Goal: Task Accomplishment & Management: Use online tool/utility

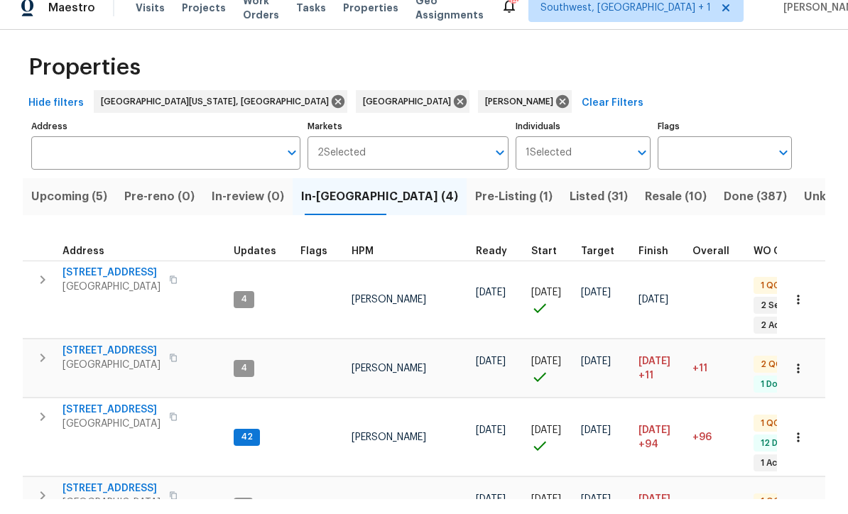
click at [36, 286] on icon "button" at bounding box center [42, 294] width 17 height 17
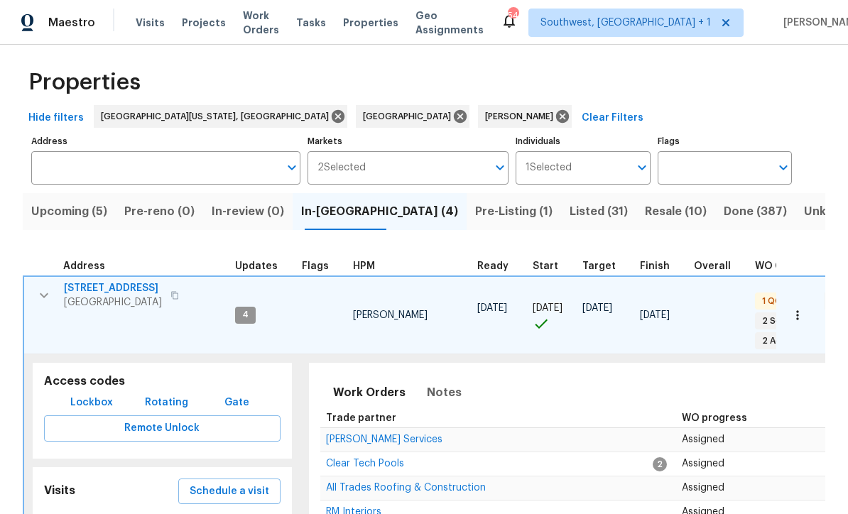
click at [78, 394] on span "Lockbox" at bounding box center [91, 403] width 43 height 18
click at [95, 281] on span "[STREET_ADDRESS]" at bounding box center [113, 288] width 98 height 14
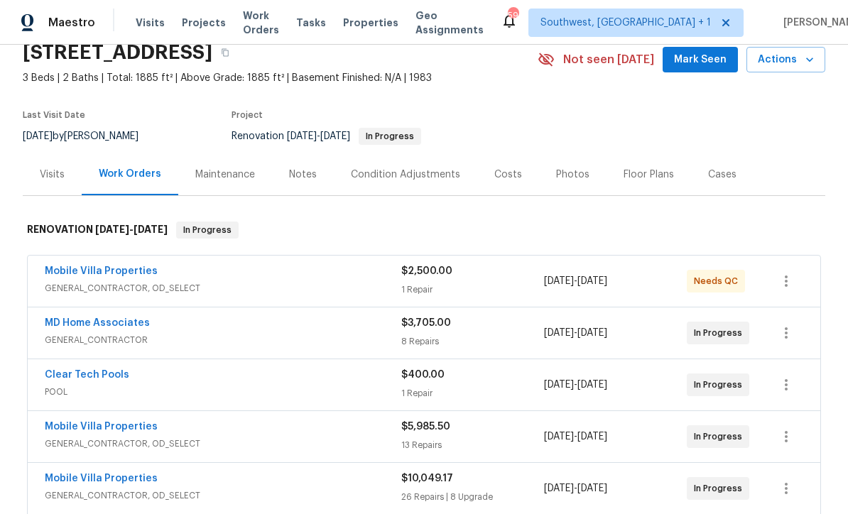
scroll to position [99, 0]
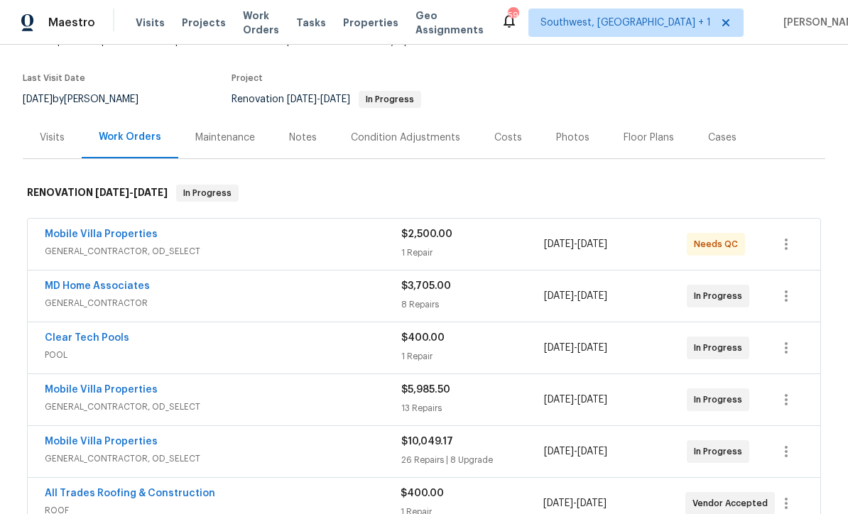
click at [93, 284] on link "MD Home Associates" at bounding box center [97, 286] width 105 height 10
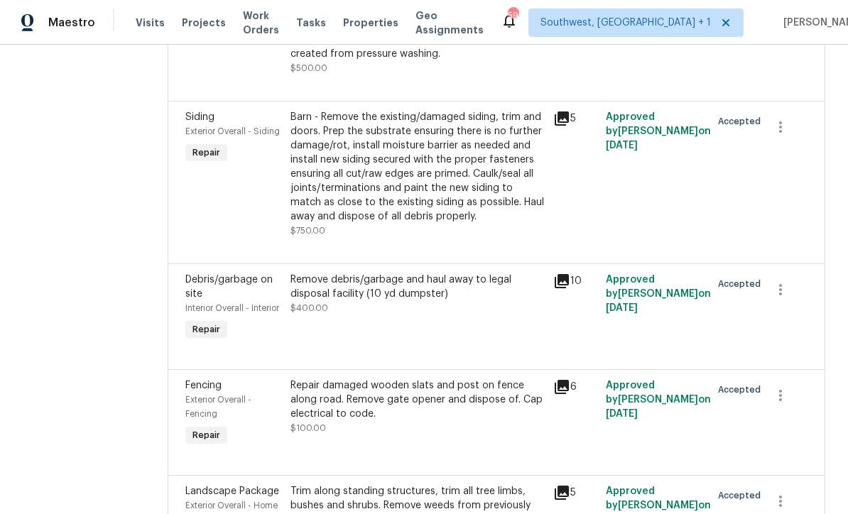
scroll to position [651, 0]
click at [251, 419] on span "Exterior Overall - Fencing" at bounding box center [218, 407] width 66 height 23
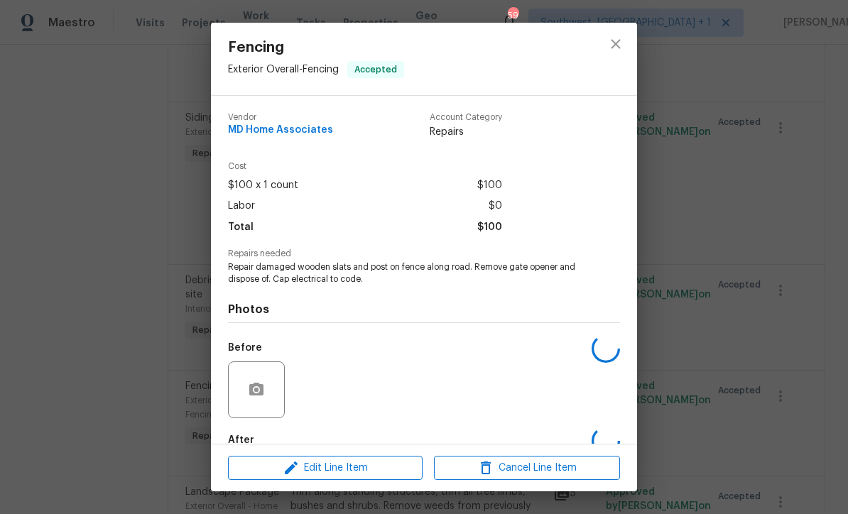
click at [264, 421] on div "Before" at bounding box center [258, 380] width 60 height 92
click at [214, 425] on div "Vendor MD Home Associates Account Category Repairs Cost $100 x 1 count $100 Lab…" at bounding box center [424, 270] width 426 height 348
click at [183, 6] on div "Fencing Exterior Overall - Fencing Accepted Vendor MD Home Associates Account C…" at bounding box center [424, 257] width 848 height 514
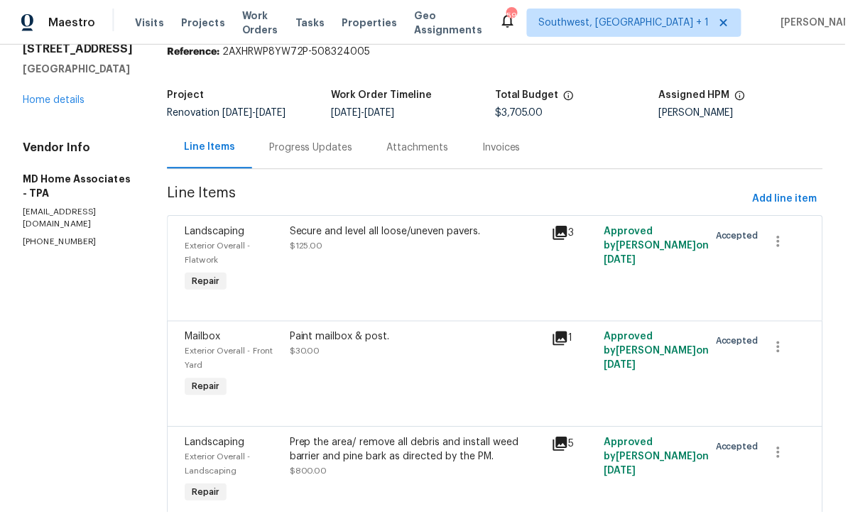
scroll to position [0, 0]
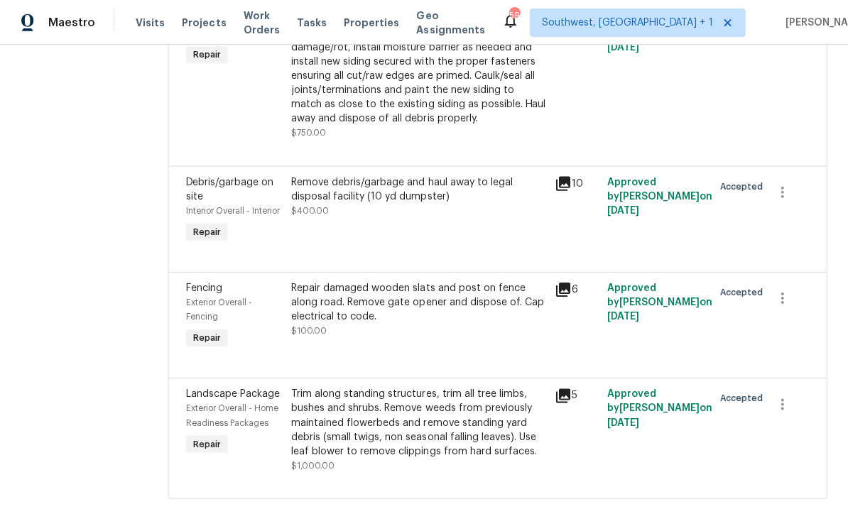
scroll to position [4, 0]
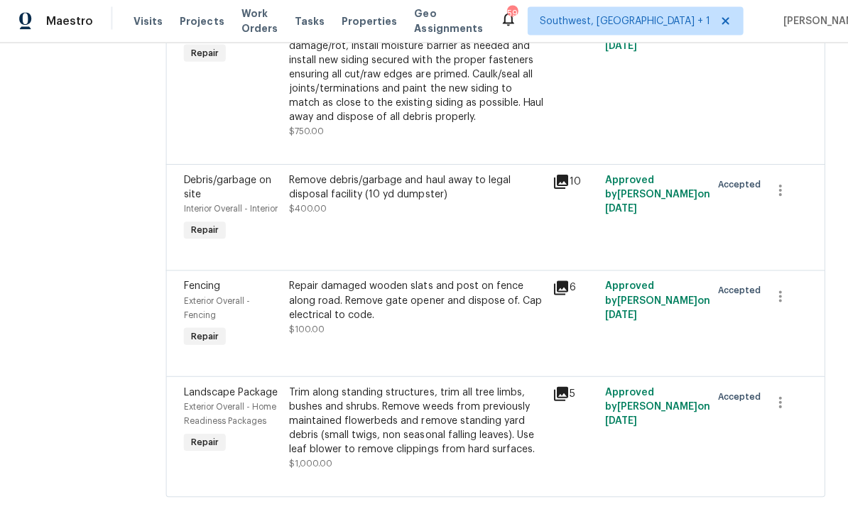
click at [366, 188] on div "Remove debris/garbage and haul away to legal disposal facility (10 yd dumpster)" at bounding box center [417, 189] width 254 height 28
